Goal: Task Accomplishment & Management: Use online tool/utility

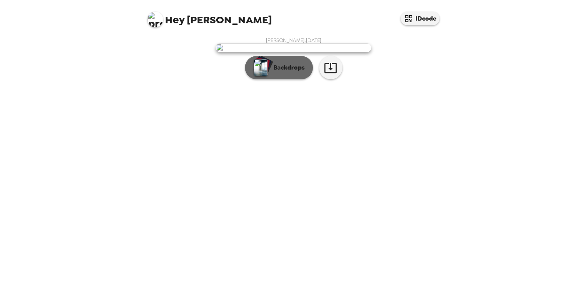
click at [286, 72] on p "Backdrops" at bounding box center [286, 67] width 35 height 9
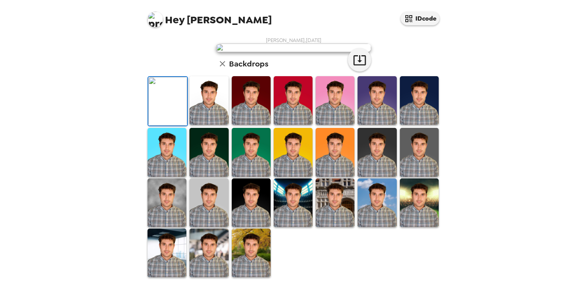
click at [213, 125] on img at bounding box center [208, 100] width 39 height 49
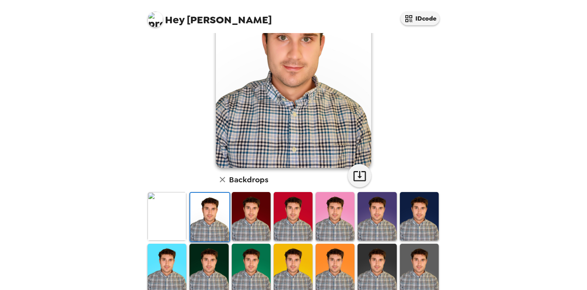
scroll to position [82, 0]
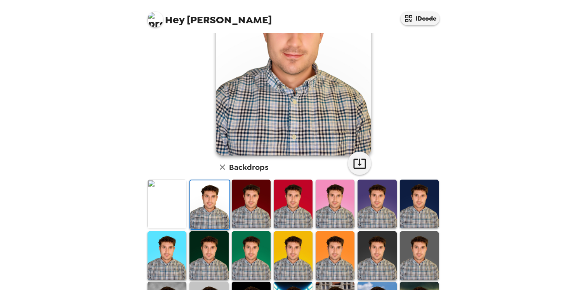
click at [410, 221] on img at bounding box center [419, 203] width 39 height 49
